Goal: Information Seeking & Learning: Learn about a topic

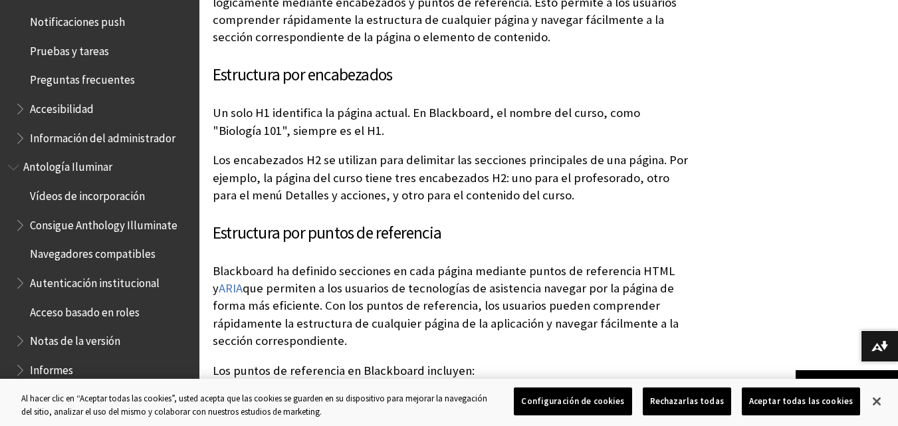
scroll to position [710, 0]
click at [286, 222] on font "Estructura por puntos de referencia" at bounding box center [327, 232] width 229 height 21
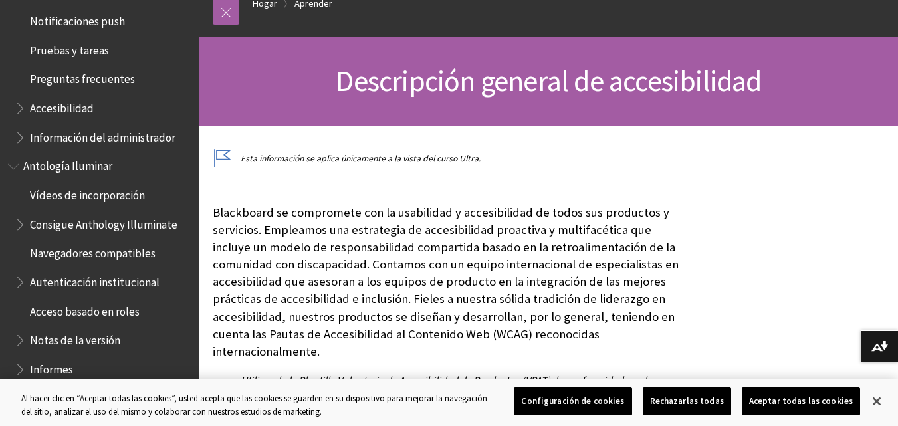
scroll to position [0, 0]
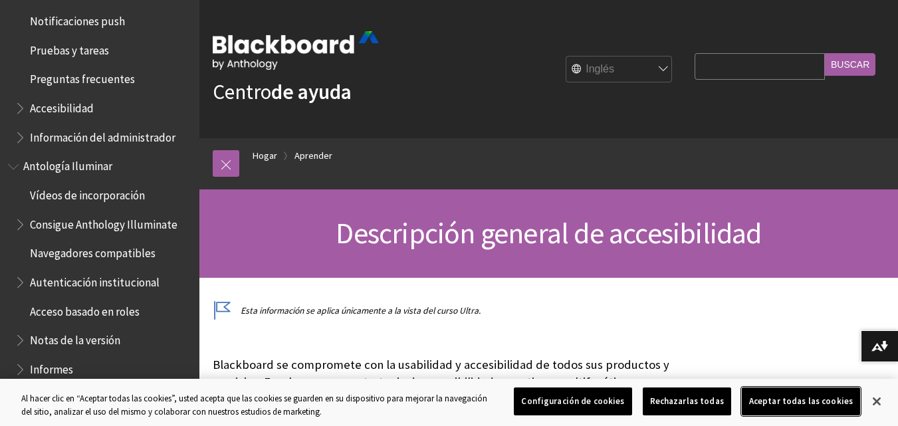
click at [769, 399] on font "Aceptar todas las cookies" at bounding box center [801, 400] width 104 height 11
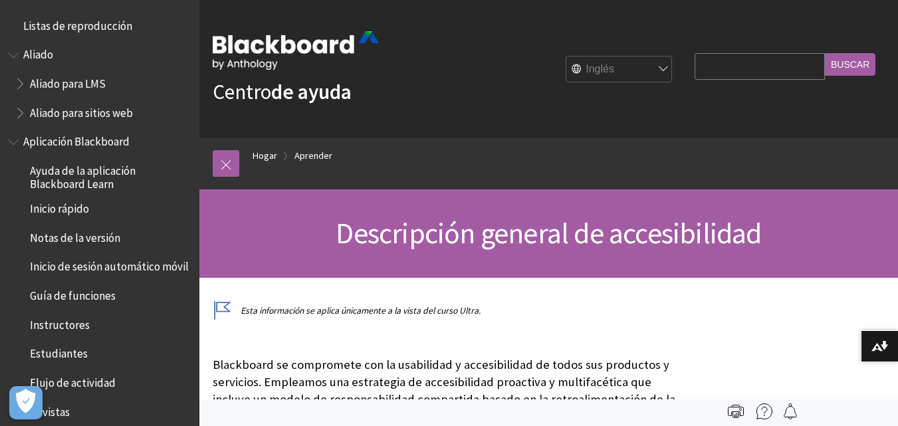
click at [94, 13] on div "Todos los productos Listas de reproducción Listas de reproducción Aliado Aliado…" at bounding box center [99, 213] width 199 height 426
click at [98, 24] on font "Listas de reproducción" at bounding box center [77, 26] width 109 height 15
click at [101, 136] on font "Aplicación Blackboard" at bounding box center [79, 141] width 113 height 15
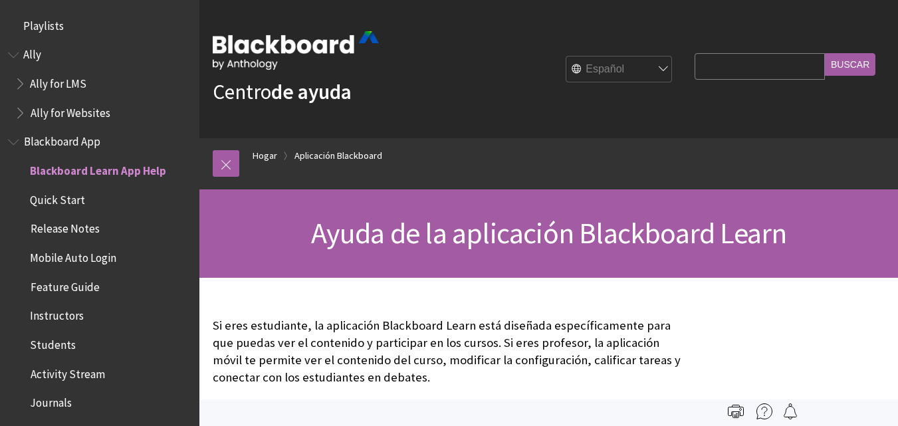
scroll to position [140, 0]
